Goal: Task Accomplishment & Management: Use online tool/utility

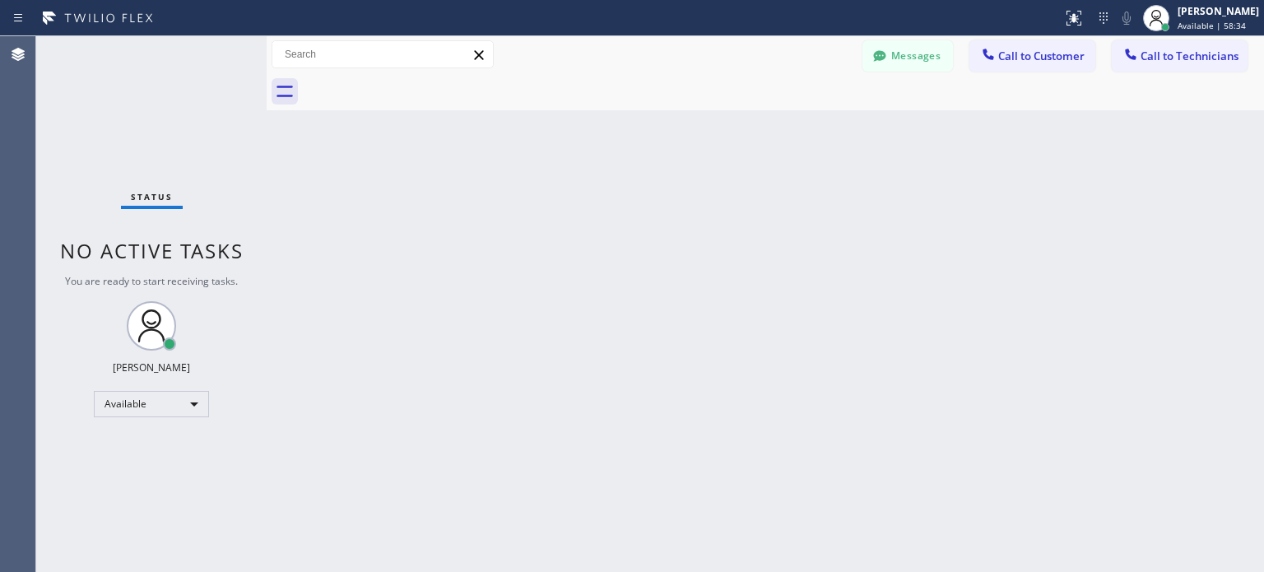
click at [1093, 21] on icon at bounding box center [1103, 18] width 20 height 20
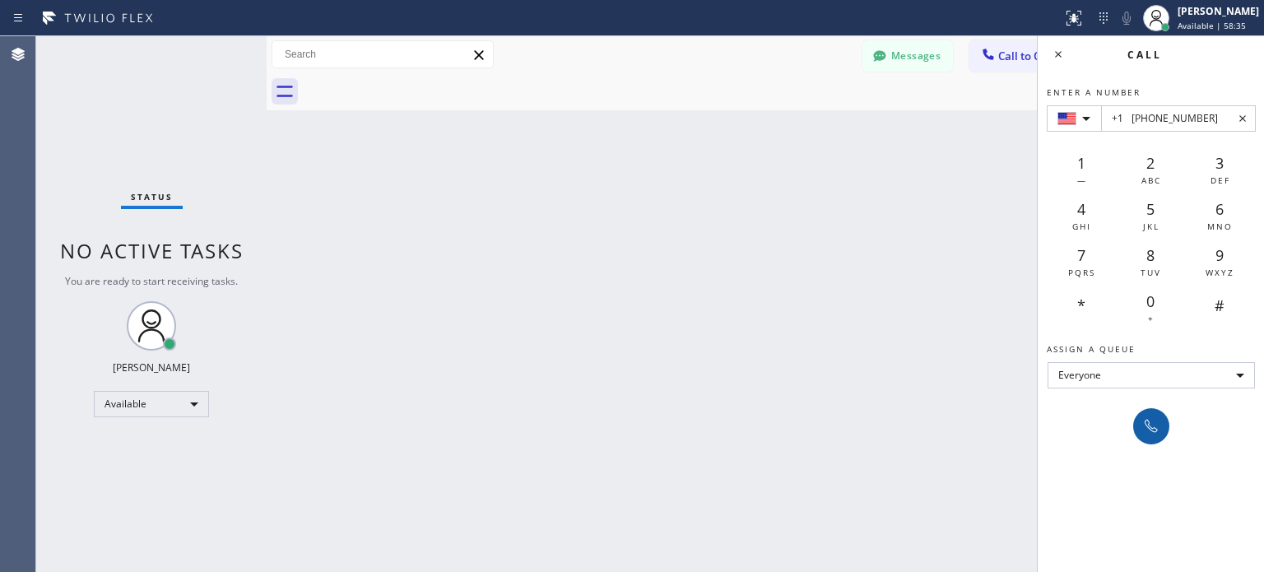
type input "+1 [PHONE_NUMBER]"
click at [1148, 425] on icon at bounding box center [1151, 426] width 20 height 20
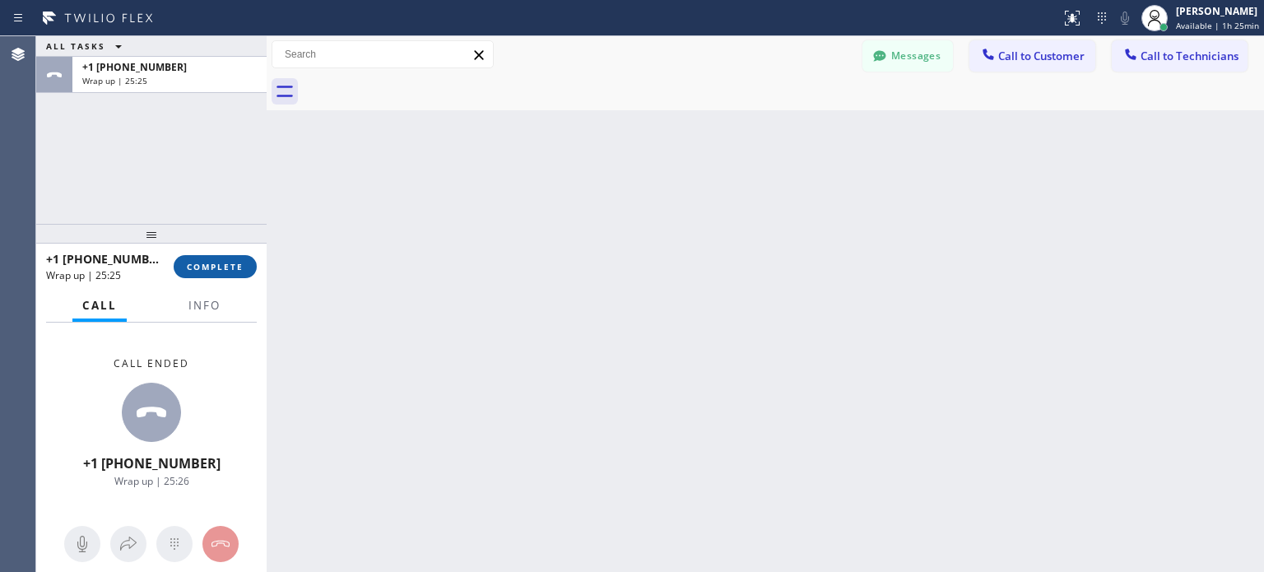
click at [234, 272] on button "COMPLETE" at bounding box center [215, 266] width 83 height 23
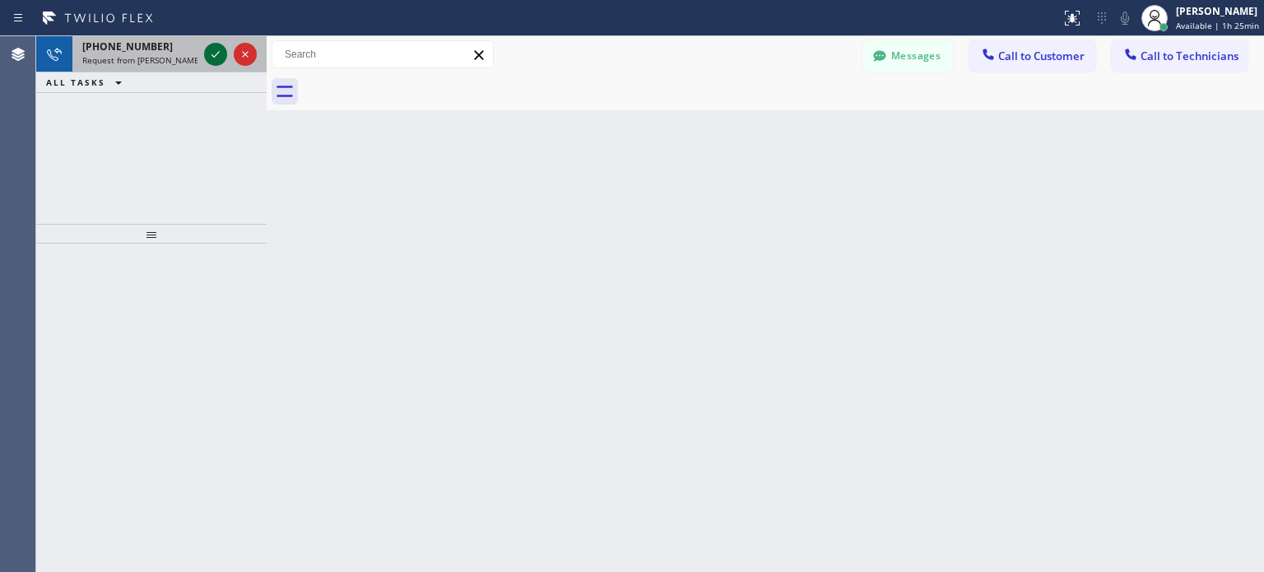
click at [207, 53] on icon at bounding box center [216, 54] width 20 height 20
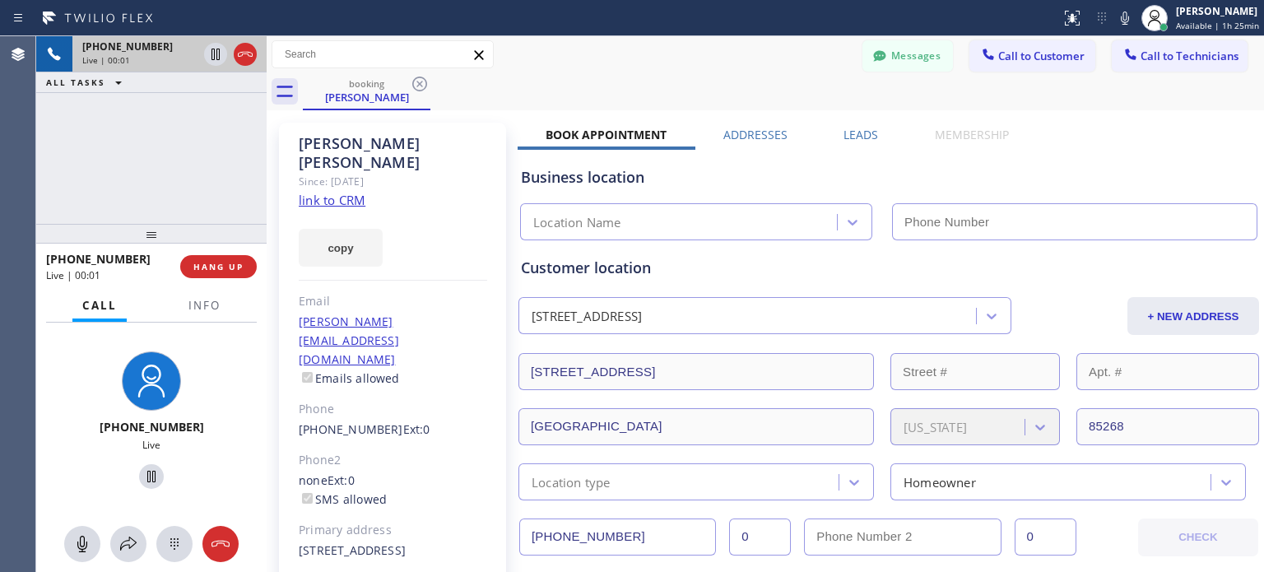
type input "[PHONE_NUMBER]"
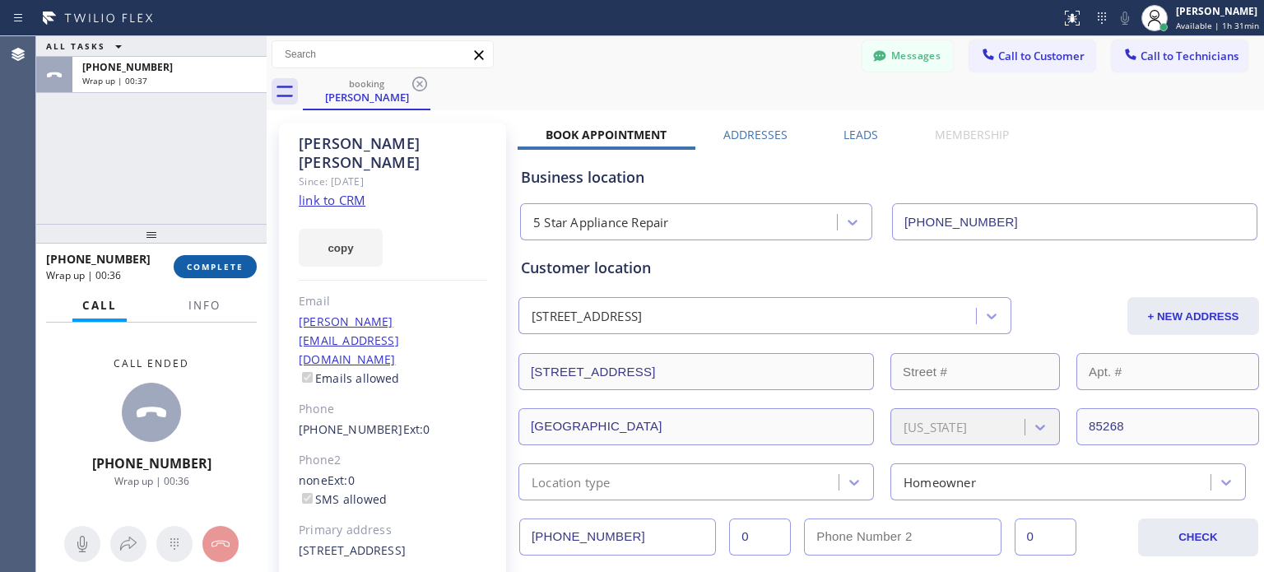
click at [227, 262] on span "COMPLETE" at bounding box center [215, 267] width 57 height 12
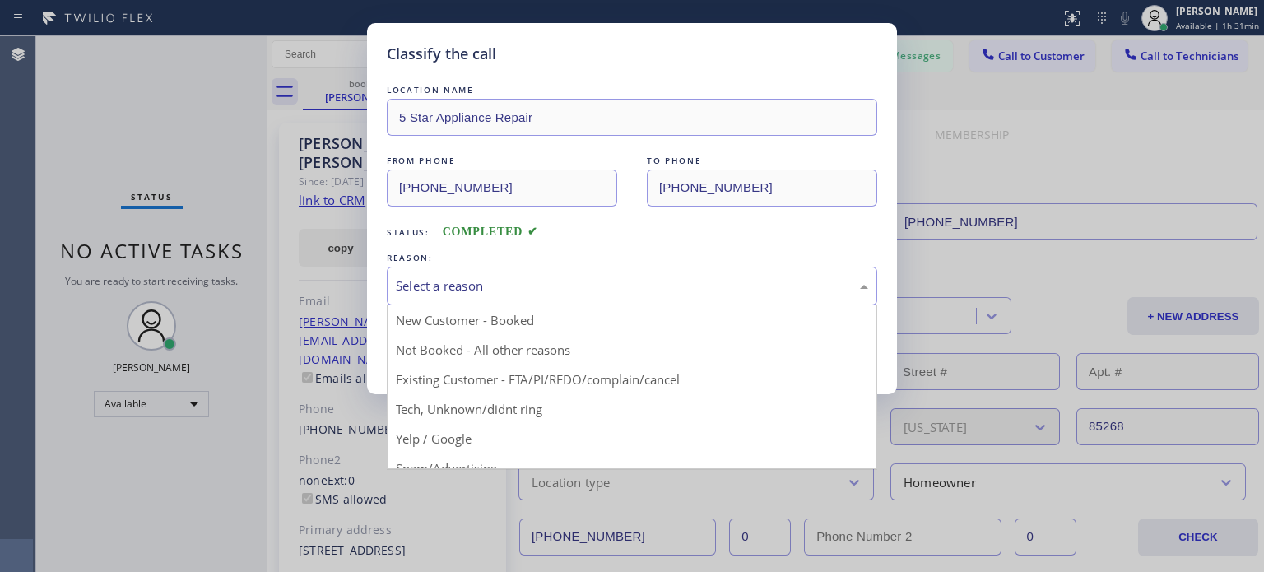
click at [466, 295] on div "Select a reason" at bounding box center [632, 286] width 490 height 39
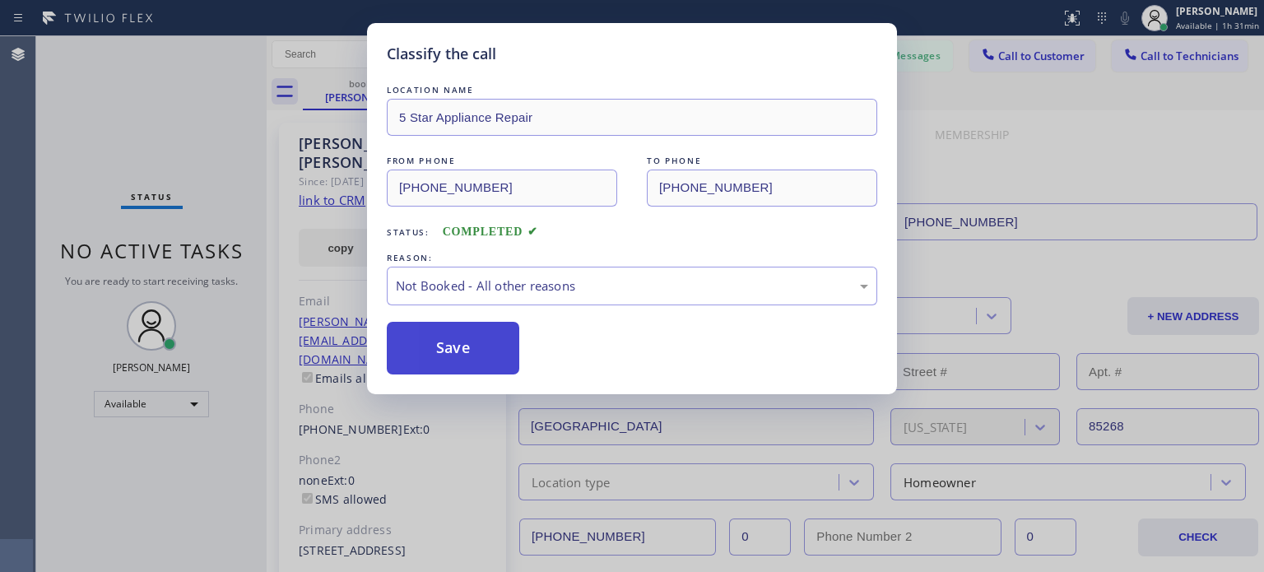
click at [457, 331] on button "Save" at bounding box center [453, 348] width 132 height 53
